Goal: Book appointment/travel/reservation

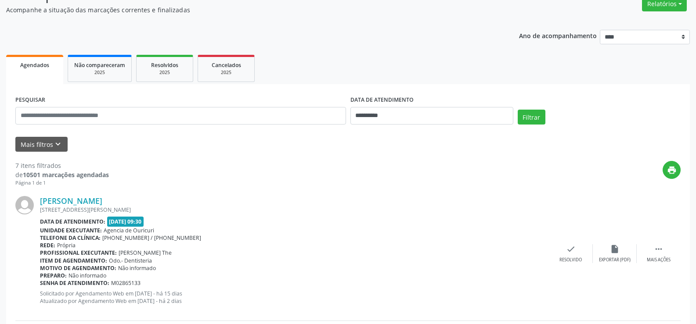
scroll to position [88, 0]
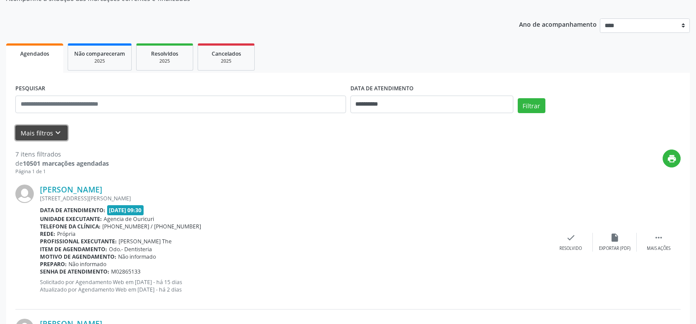
click at [59, 129] on icon "keyboard_arrow_down" at bounding box center [58, 133] width 10 height 10
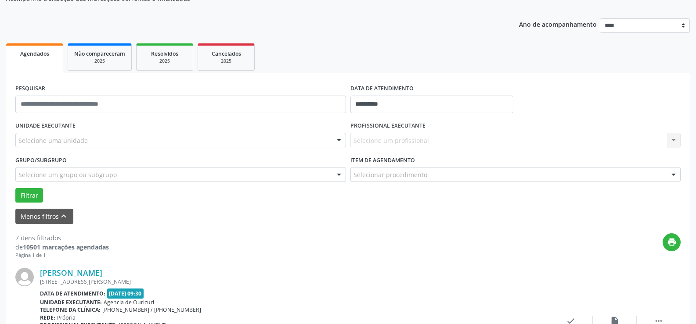
click at [70, 134] on div "Selecione uma unidade" at bounding box center [180, 140] width 330 height 15
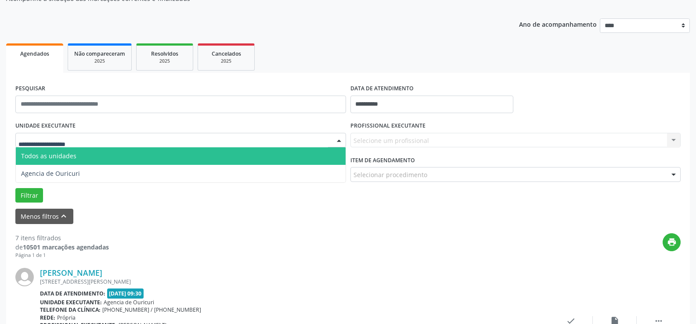
click at [70, 140] on input "text" at bounding box center [172, 145] width 309 height 18
click at [68, 147] on span "Todos as unidades" at bounding box center [181, 156] width 330 height 18
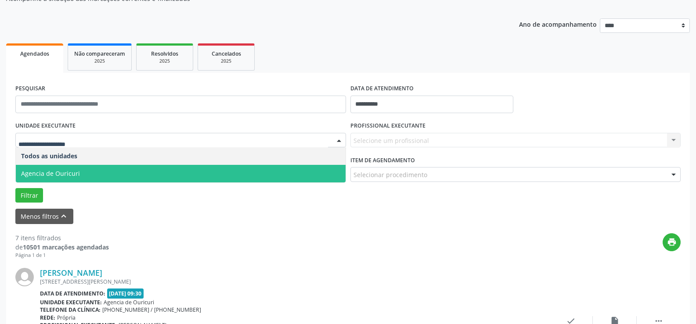
click at [83, 175] on span "Agencia de Ouricuri" at bounding box center [181, 174] width 330 height 18
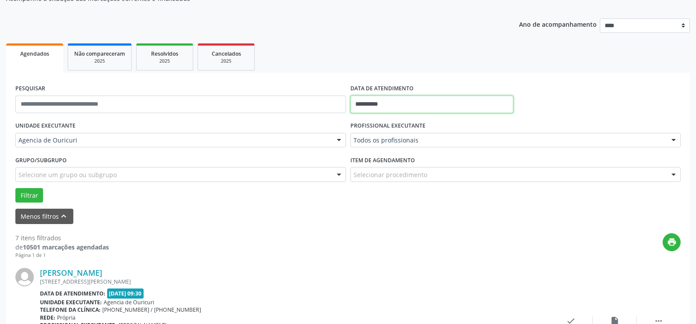
click at [467, 104] on input "**********" at bounding box center [431, 105] width 163 height 18
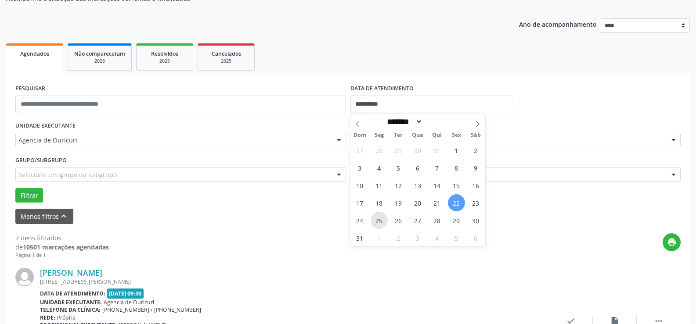
click at [382, 223] on span "25" at bounding box center [378, 220] width 17 height 17
type input "**********"
click at [382, 223] on span "25" at bounding box center [378, 220] width 17 height 17
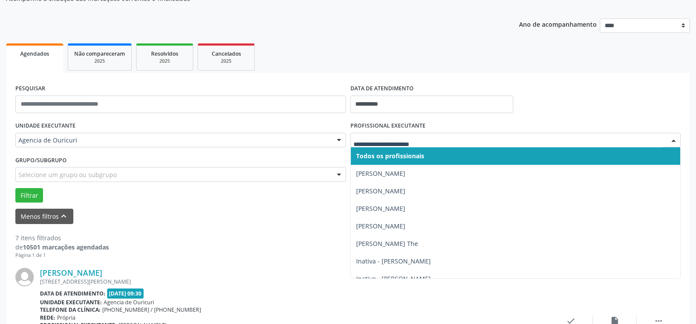
click at [423, 145] on div at bounding box center [515, 140] width 330 height 15
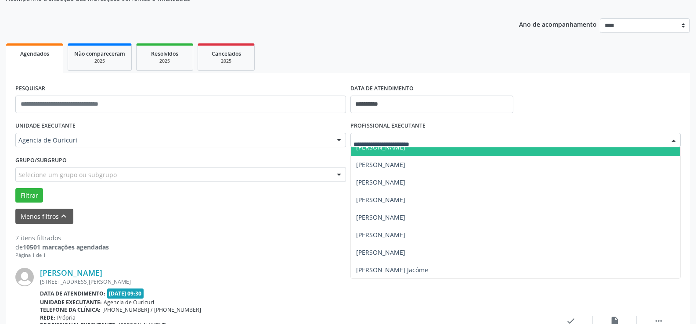
scroll to position [185, 0]
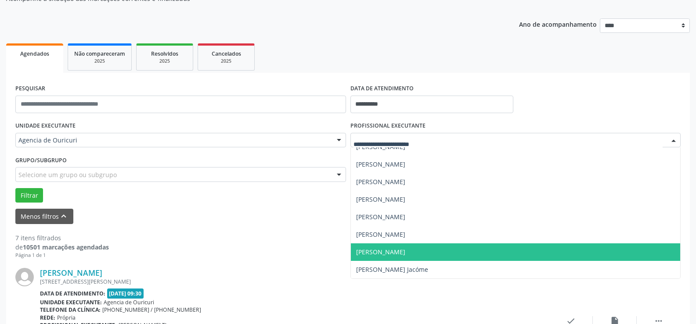
click at [400, 246] on span "[PERSON_NAME]" at bounding box center [516, 253] width 330 height 18
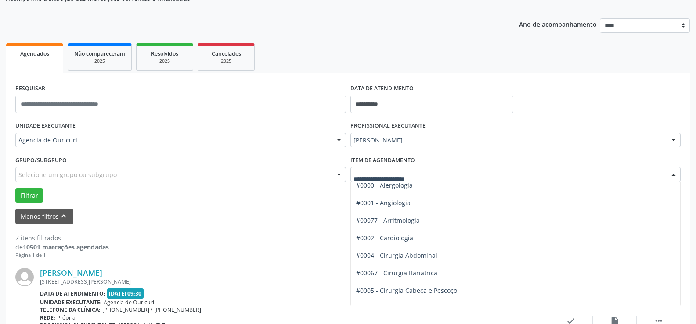
scroll to position [0, 0]
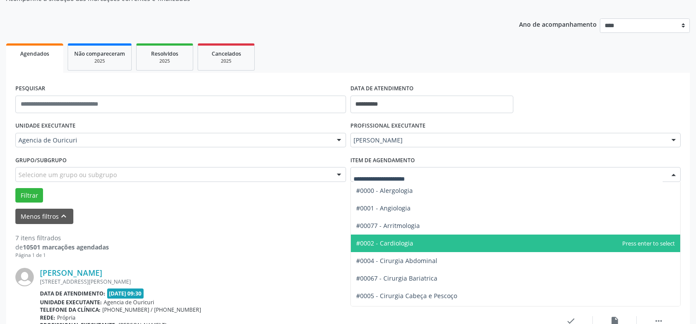
click at [389, 248] on span "#0002 - Cardiologia" at bounding box center [516, 244] width 330 height 18
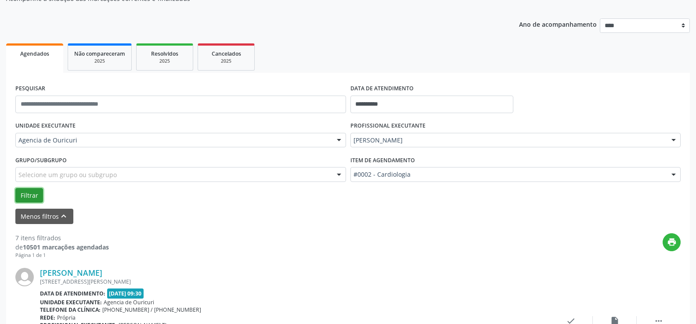
click at [25, 200] on button "Filtrar" at bounding box center [29, 195] width 28 height 15
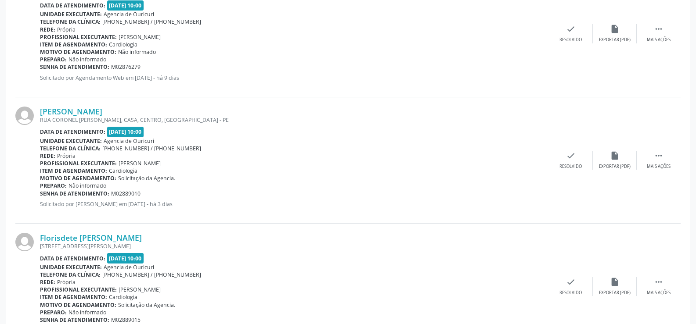
scroll to position [177, 0]
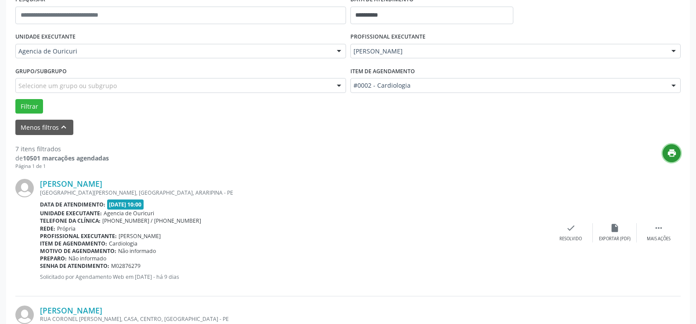
click at [672, 158] on button "print" at bounding box center [671, 153] width 18 height 18
